Goal: Transaction & Acquisition: Purchase product/service

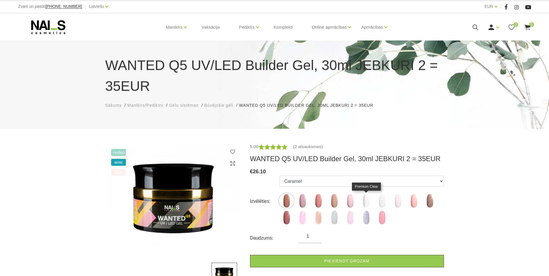
click at [365, 204] on img at bounding box center [366, 201] width 14 height 14
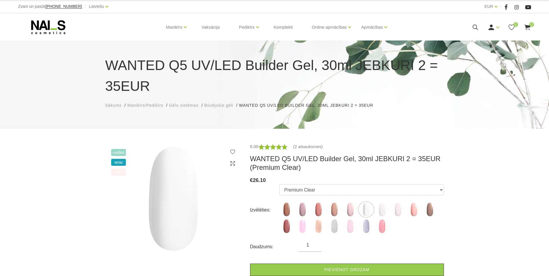
scroll to position [58, 0]
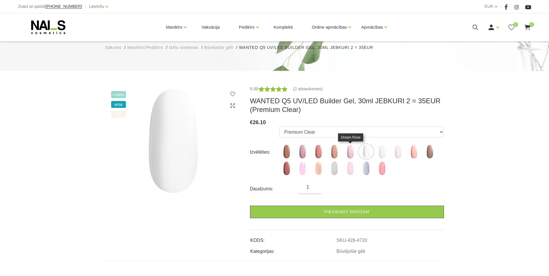
click at [346, 152] on img at bounding box center [350, 151] width 14 height 14
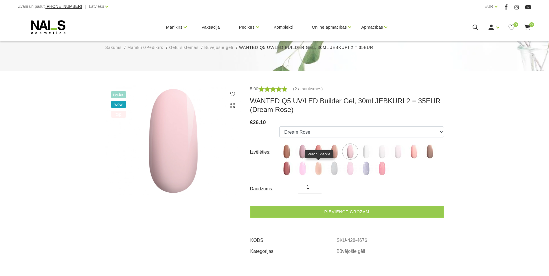
click at [320, 169] on img at bounding box center [318, 168] width 14 height 14
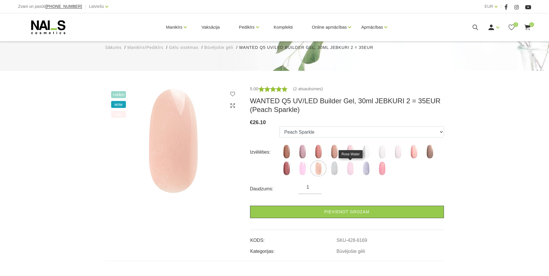
click at [352, 168] on img at bounding box center [350, 168] width 14 height 14
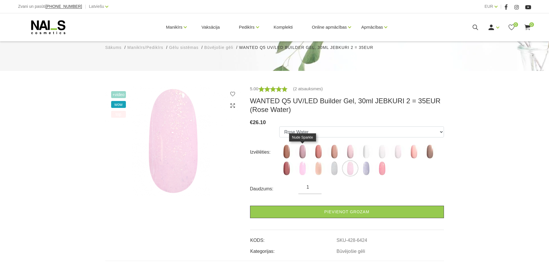
click at [304, 149] on img at bounding box center [302, 151] width 14 height 14
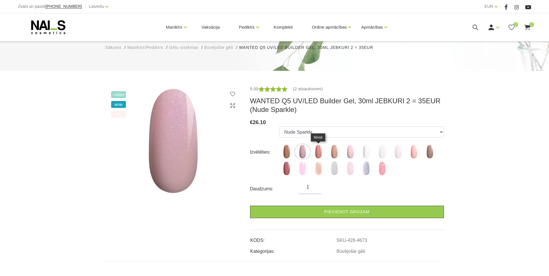
click at [322, 151] on img at bounding box center [318, 151] width 14 height 14
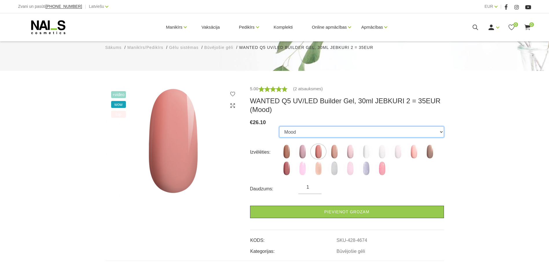
click at [300, 135] on select "Caramel Nude Sparkle Mood Macchiato Dream Rose Premium Clear Pastel Porcelain B…" at bounding box center [361, 131] width 164 height 11
select select "6427"
click at [279, 126] on select "Caramel Nude Sparkle Mood Macchiato Dream Rose Premium Clear Pastel Porcelain B…" at bounding box center [361, 131] width 164 height 11
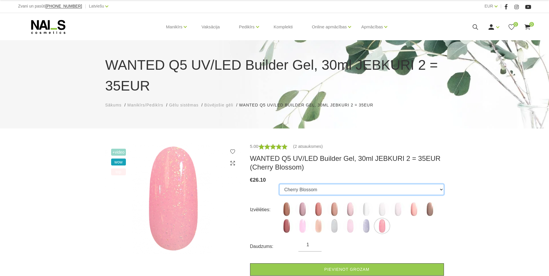
scroll to position [0, 0]
